Goal: Information Seeking & Learning: Learn about a topic

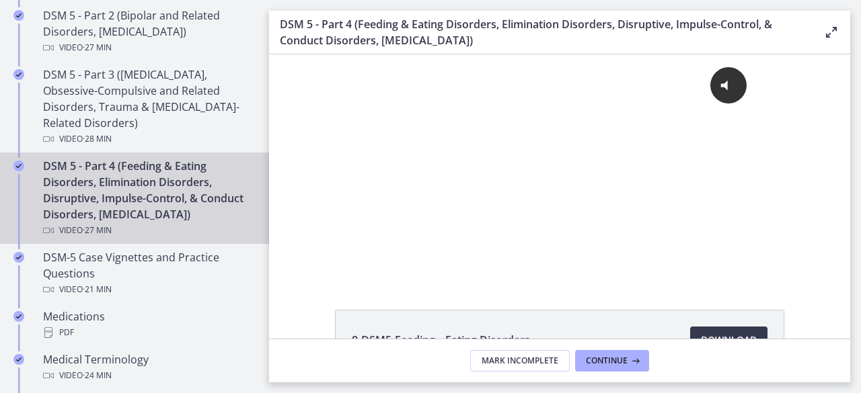
scroll to position [748, 0]
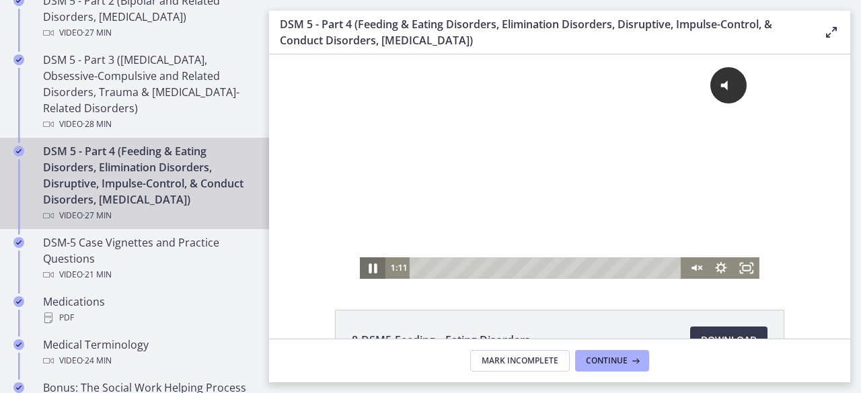
click at [368, 270] on icon "Pause" at bounding box center [372, 269] width 8 height 10
click at [368, 266] on icon "Play Video" at bounding box center [373, 269] width 31 height 26
click at [368, 266] on icon "Pause" at bounding box center [372, 269] width 31 height 26
click at [691, 270] on icon "Unmute" at bounding box center [694, 267] width 6 height 7
click at [370, 270] on icon "Play Video" at bounding box center [374, 268] width 8 height 11
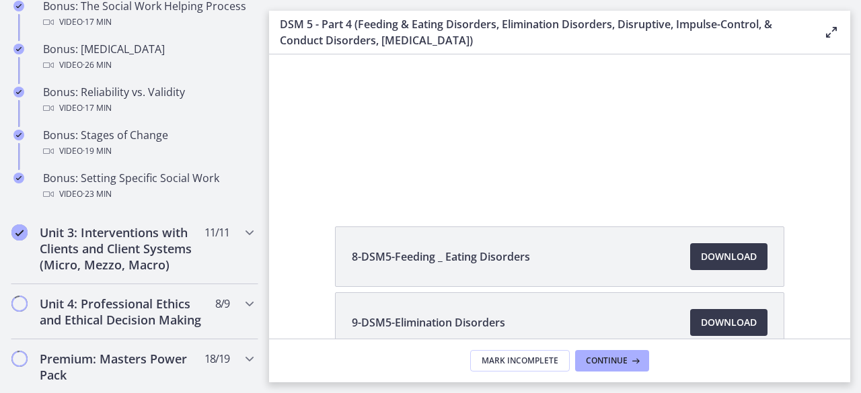
scroll to position [1132, 0]
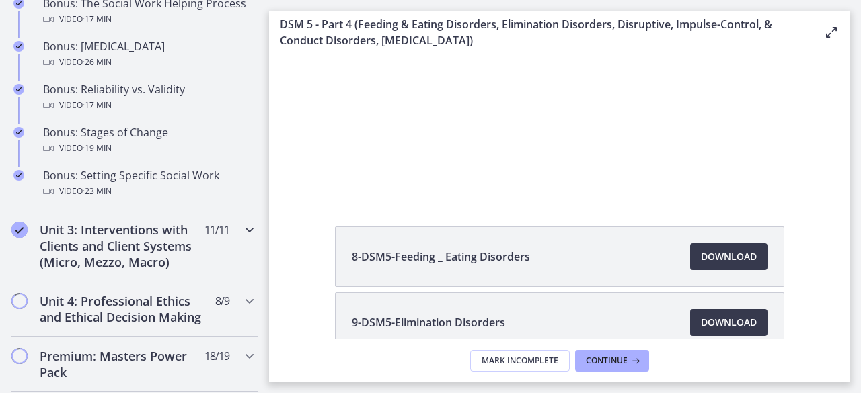
click at [241, 238] on icon "Chapters" at bounding box center [249, 230] width 16 height 16
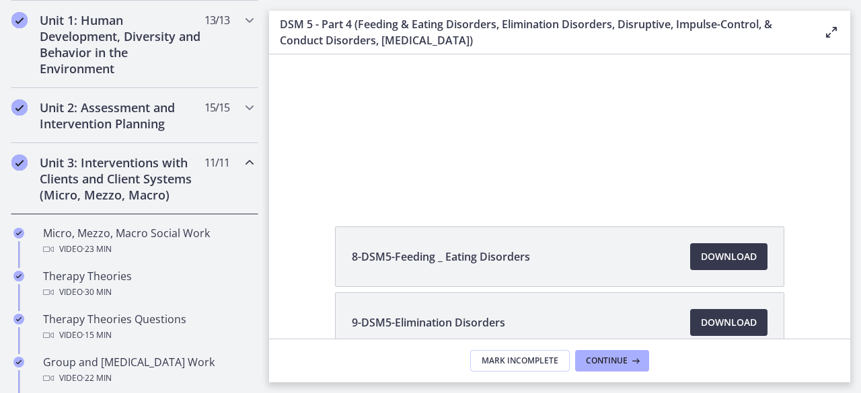
scroll to position [386, 0]
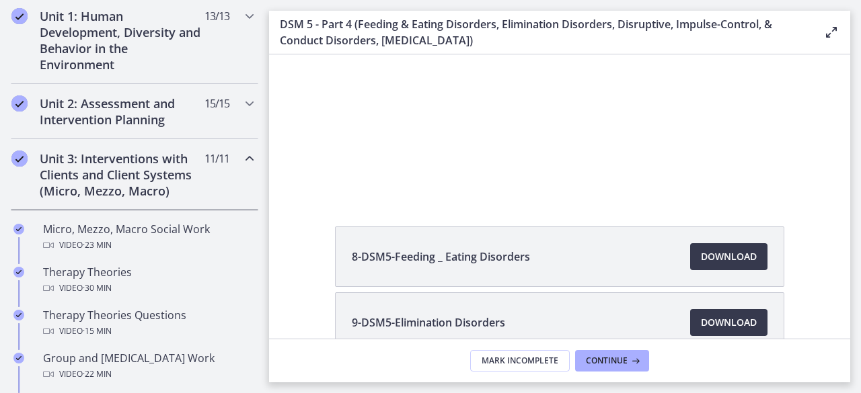
click at [241, 155] on icon "Chapters" at bounding box center [249, 159] width 16 height 16
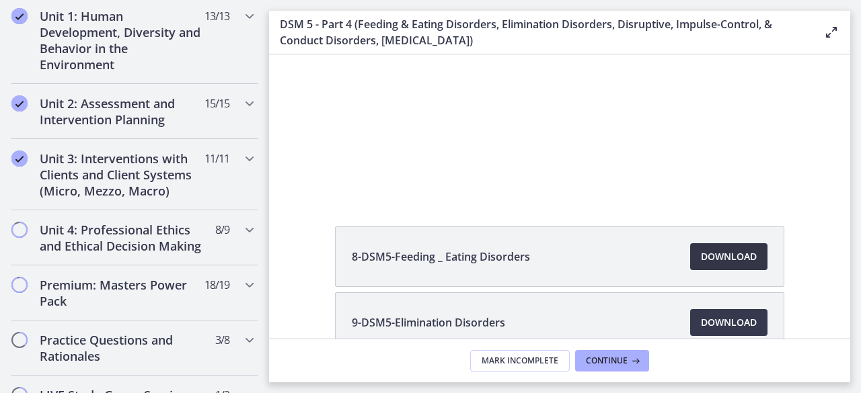
click at [709, 258] on span "Download Opens in a new window" at bounding box center [729, 257] width 56 height 16
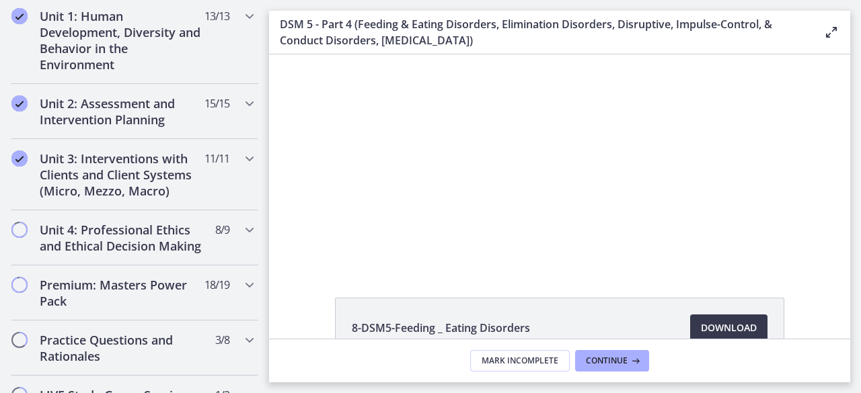
scroll to position [11, 0]
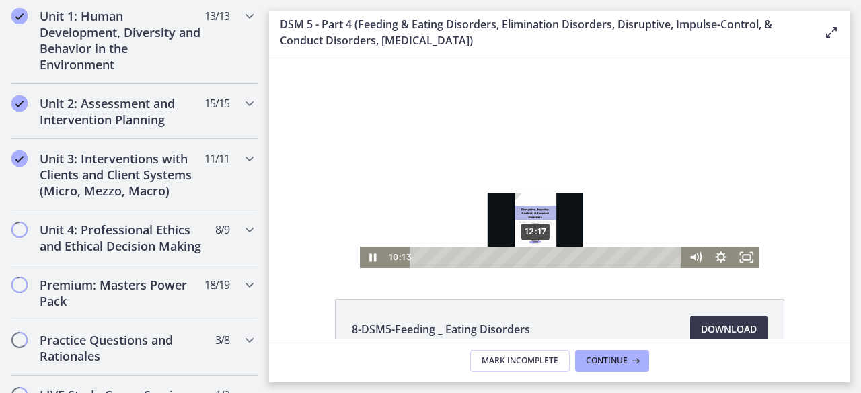
click at [531, 256] on div "12:17" at bounding box center [548, 258] width 258 height 22
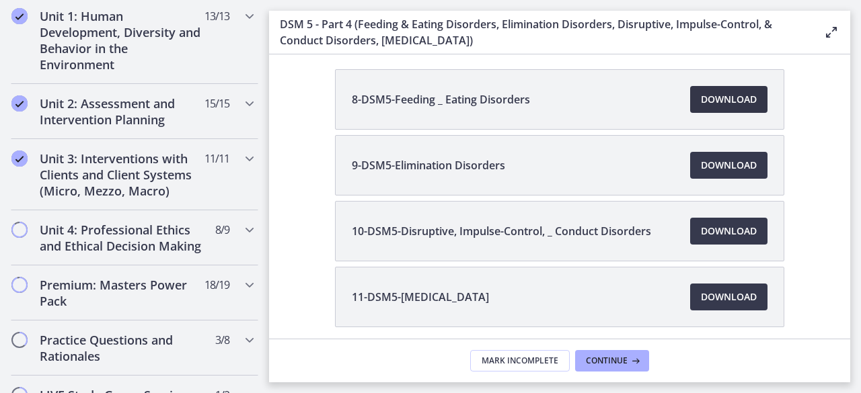
scroll to position [242, 0]
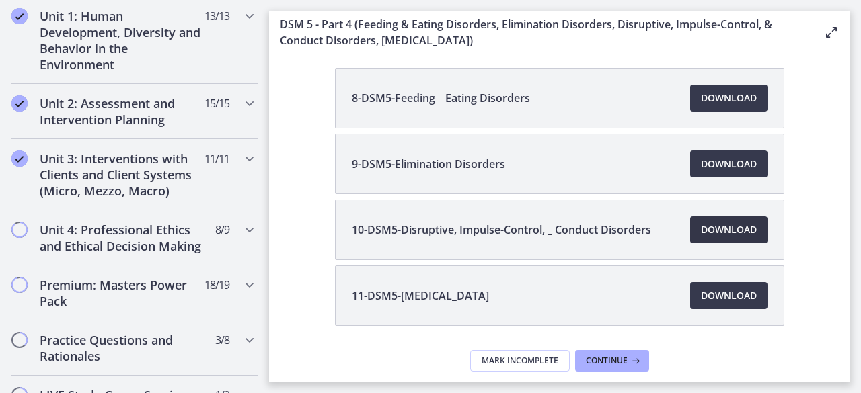
click at [704, 222] on span "Download Opens in a new window" at bounding box center [729, 230] width 56 height 16
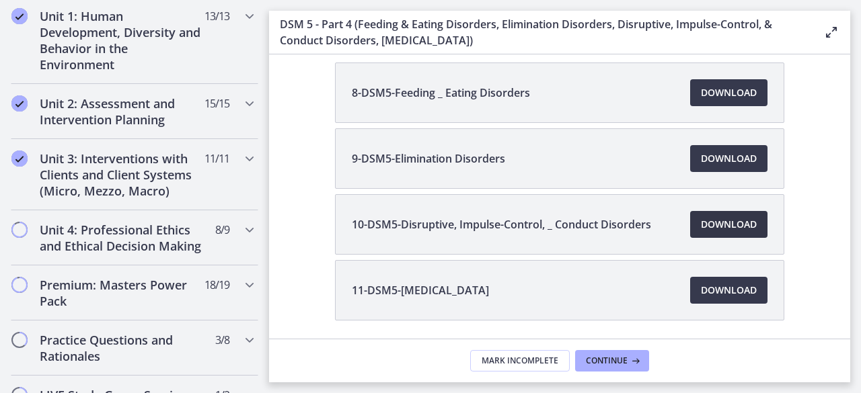
scroll to position [291, 0]
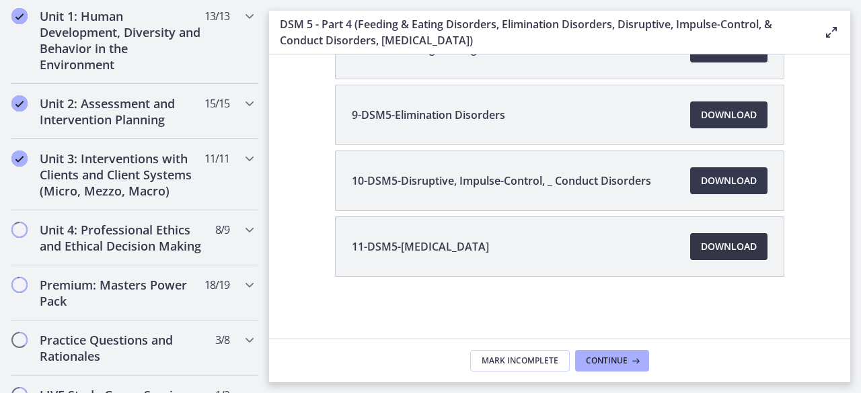
click at [722, 247] on span "Download Opens in a new window" at bounding box center [729, 247] width 56 height 16
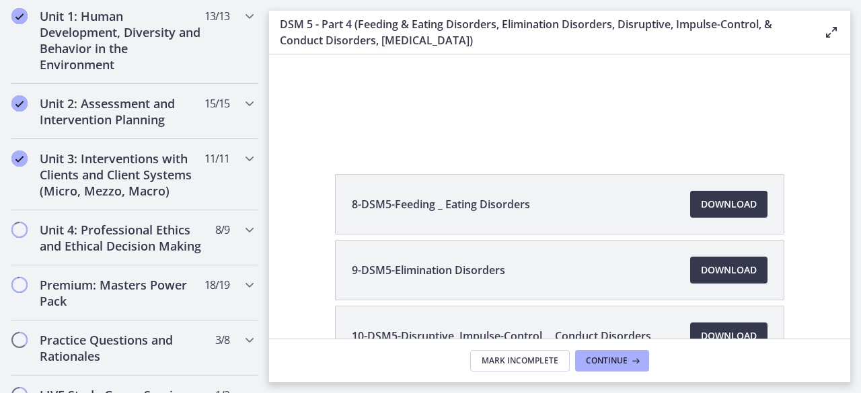
scroll to position [0, 0]
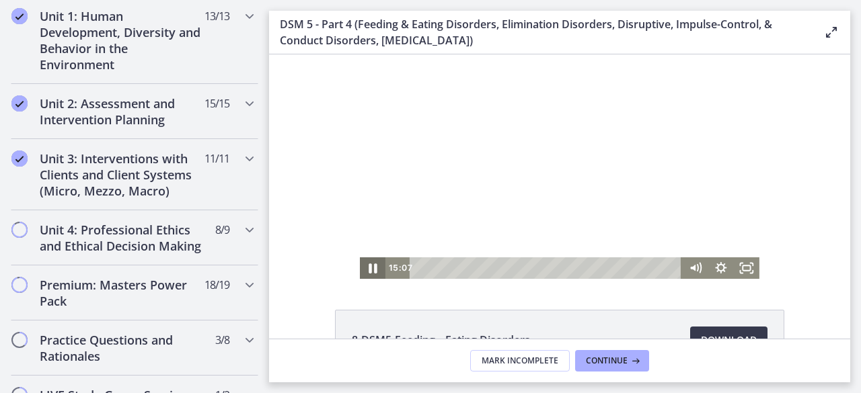
click at [370, 264] on icon "Pause" at bounding box center [372, 269] width 31 height 26
